Goal: Transaction & Acquisition: Purchase product/service

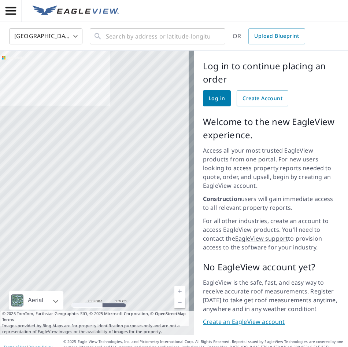
click at [213, 97] on span "Log in" at bounding box center [217, 98] width 16 height 9
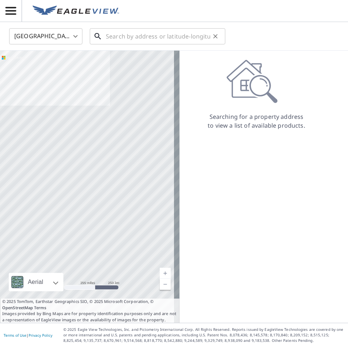
click at [114, 39] on input "text" at bounding box center [158, 36] width 105 height 21
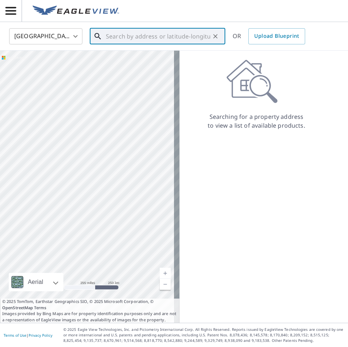
paste input "592 Torland Court, Sunnyvale, CA, 94087"
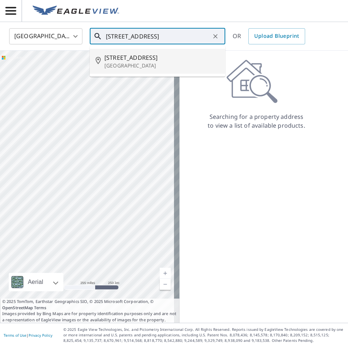
click at [119, 63] on p "Sunnyvale, CA 94087" at bounding box center [162, 65] width 115 height 7
type input "592 Torland Ct Sunnyvale, CA 94087"
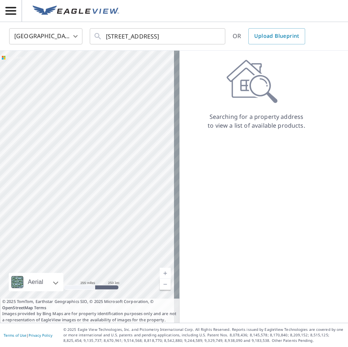
scroll to position [0, 0]
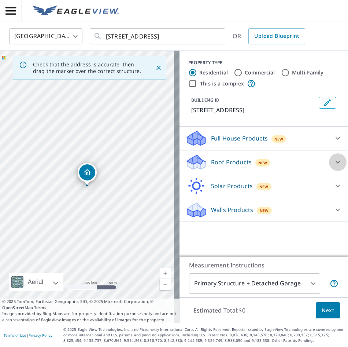
click at [334, 160] on icon at bounding box center [338, 162] width 9 height 9
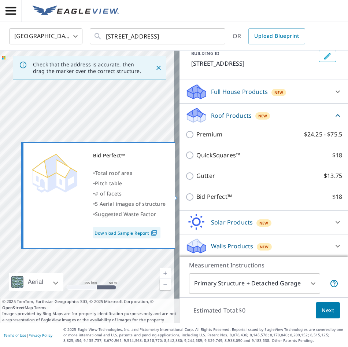
scroll to position [48, 0]
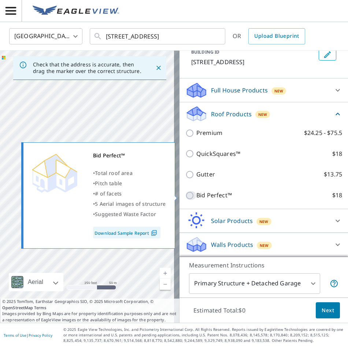
click at [186, 196] on input "Bid Perfect™ $18" at bounding box center [191, 195] width 11 height 9
checkbox input "true"
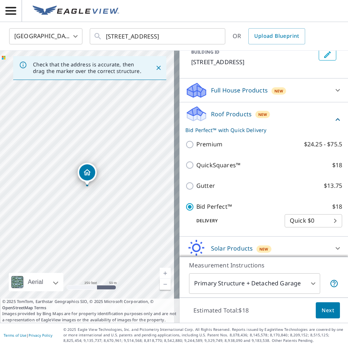
click at [322, 311] on span "Next" at bounding box center [328, 310] width 12 height 9
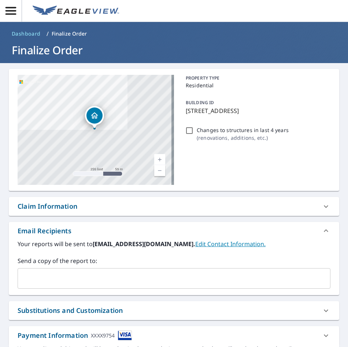
click at [93, 278] on input "text" at bounding box center [169, 278] width 296 height 14
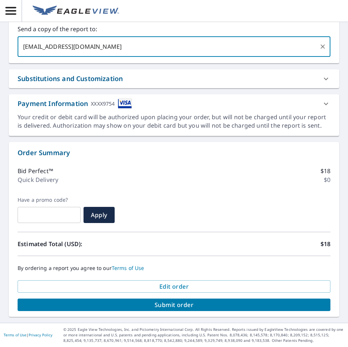
type input "guy@apolloroofingcompany.com"
click at [182, 307] on span "Submit order" at bounding box center [174, 305] width 302 height 8
checkbox input "true"
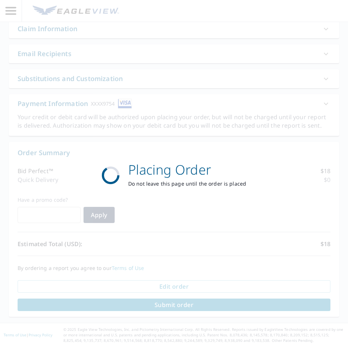
scroll to position [178, 0]
